Goal: Transaction & Acquisition: Purchase product/service

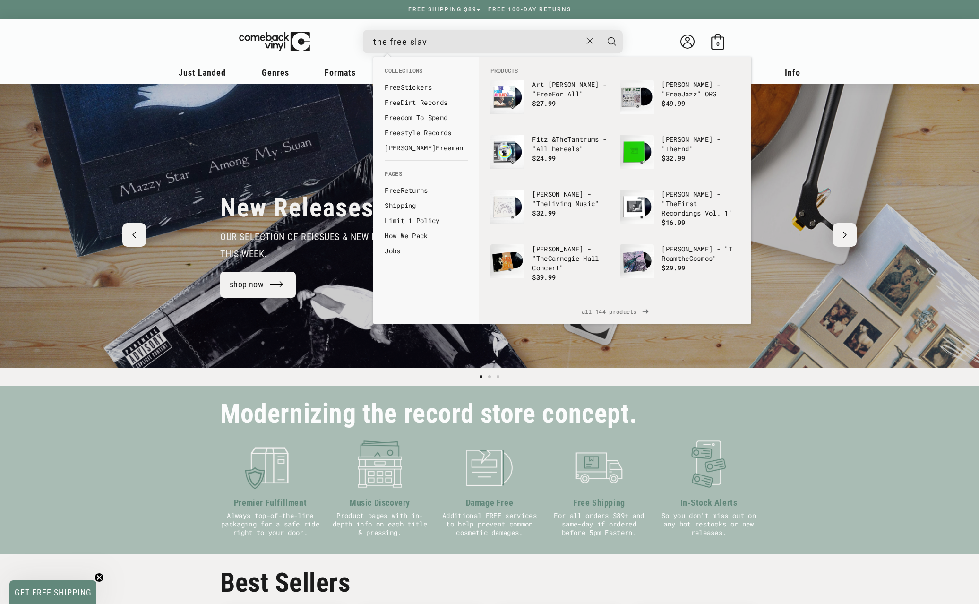
type input "the free slave"
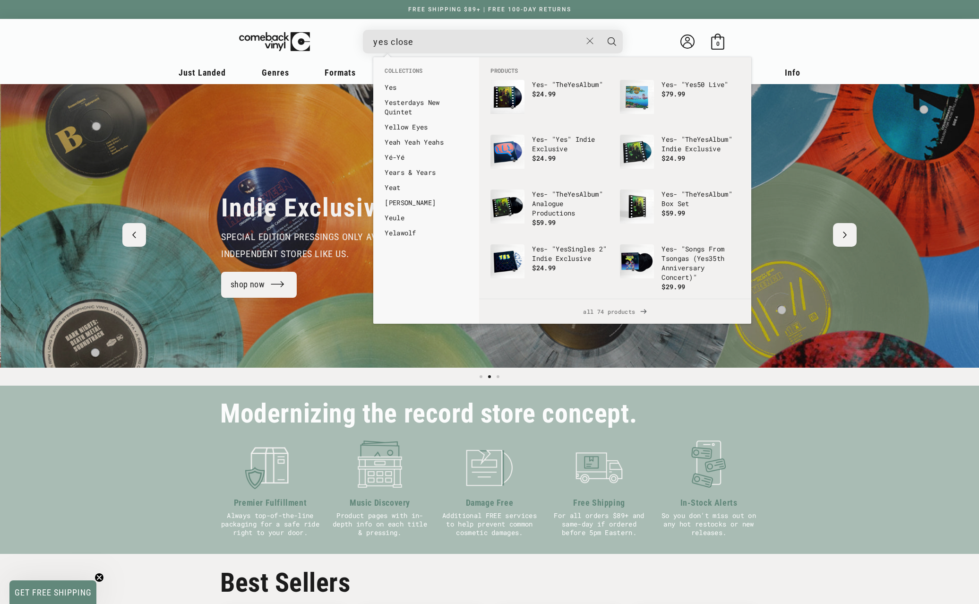
scroll to position [0, 979]
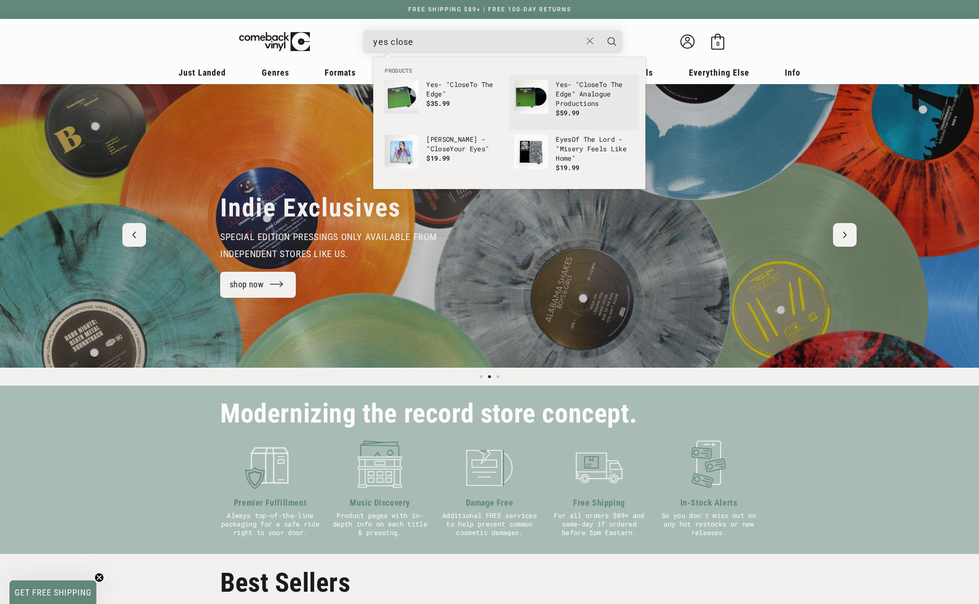
type input "yes close"
click at [590, 94] on p "Yes - " Close To The Edge" Analogue Productions" at bounding box center [595, 94] width 78 height 28
